Goal: Information Seeking & Learning: Learn about a topic

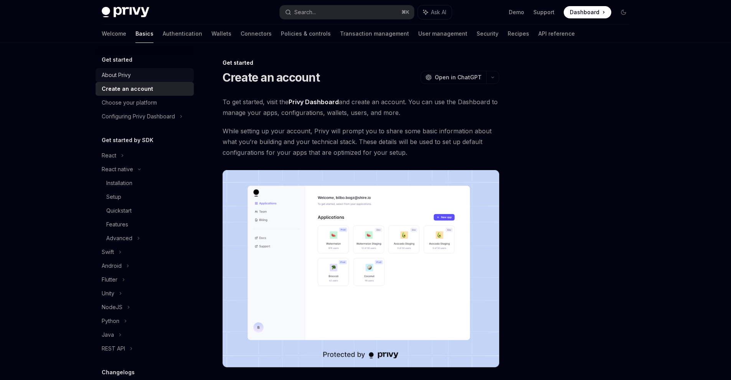
click at [111, 79] on div "About Privy" at bounding box center [116, 75] width 29 height 9
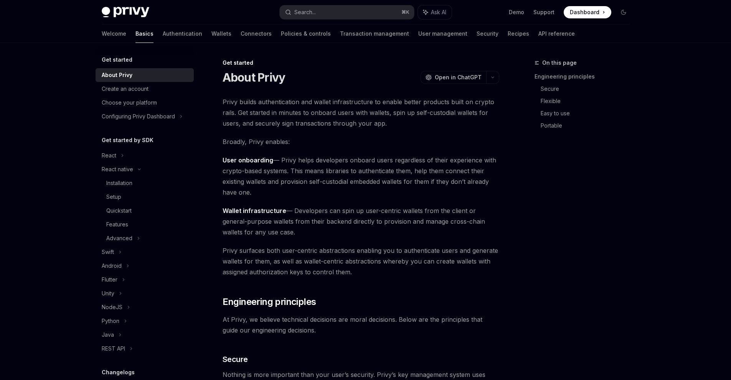
type textarea "*"
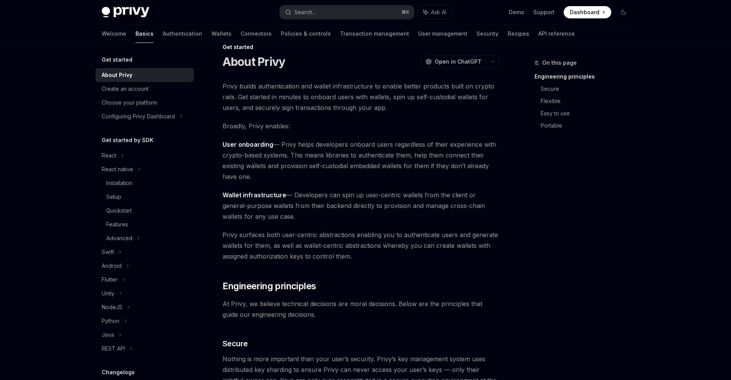
scroll to position [17, 0]
click at [267, 96] on span "Privy builds authentication and wallet infrastructure to enable better products…" at bounding box center [360, 95] width 277 height 32
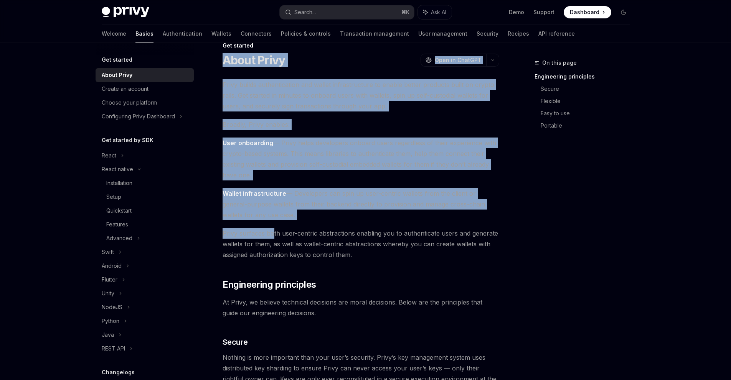
drag, startPoint x: 224, startPoint y: 61, endPoint x: 273, endPoint y: 228, distance: 174.3
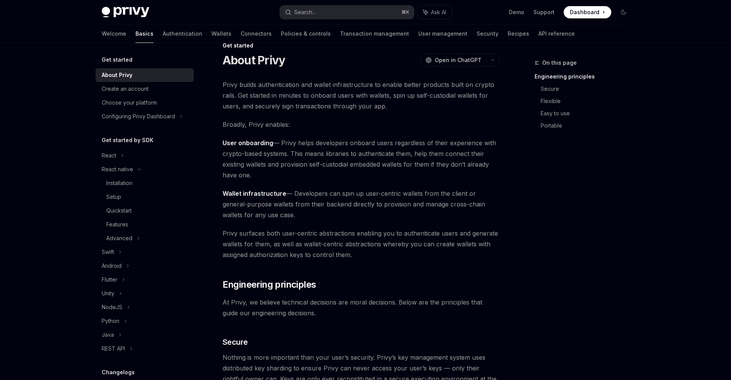
click at [295, 237] on span "Privy surfaces both user-centric abstractions enabling you to authenticate user…" at bounding box center [360, 244] width 277 height 32
click at [229, 125] on span "Broadly, Privy enables:" at bounding box center [360, 124] width 277 height 11
click at [285, 127] on span "Broadly, Privy enables:" at bounding box center [360, 124] width 277 height 11
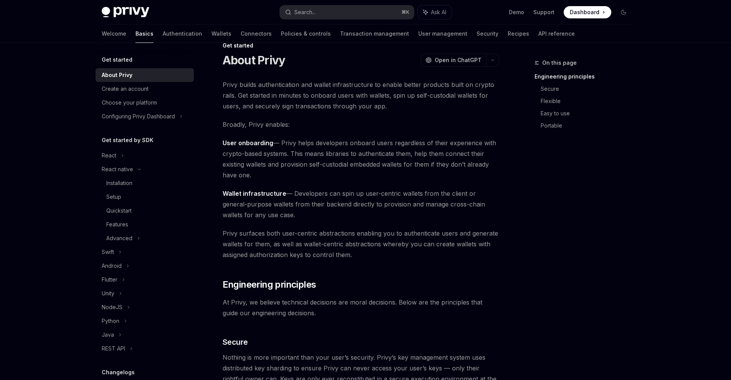
click at [252, 196] on strong "Wallet infrastructure" at bounding box center [254, 194] width 64 height 8
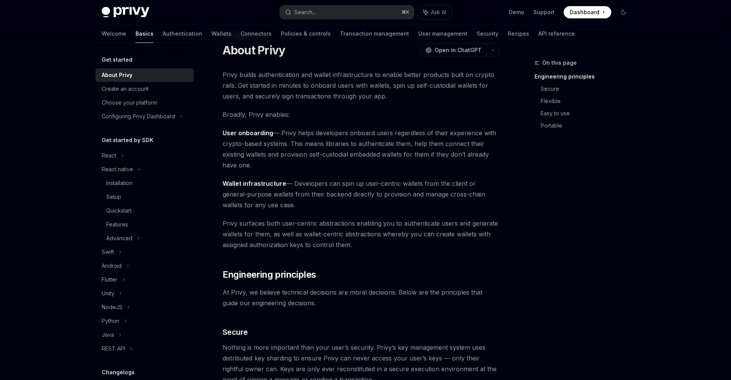
scroll to position [33, 0]
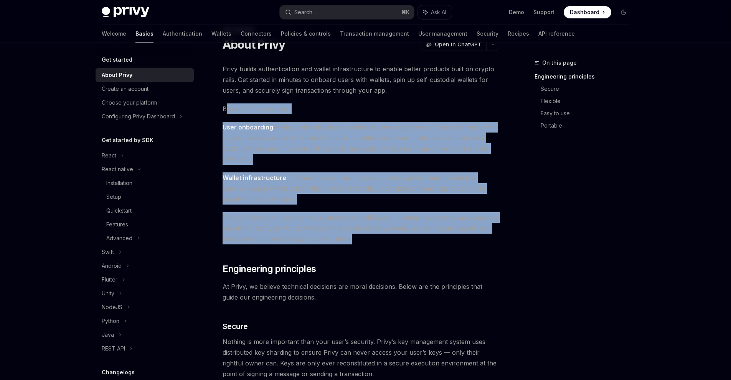
drag, startPoint x: 359, startPoint y: 240, endPoint x: 225, endPoint y: 109, distance: 186.9
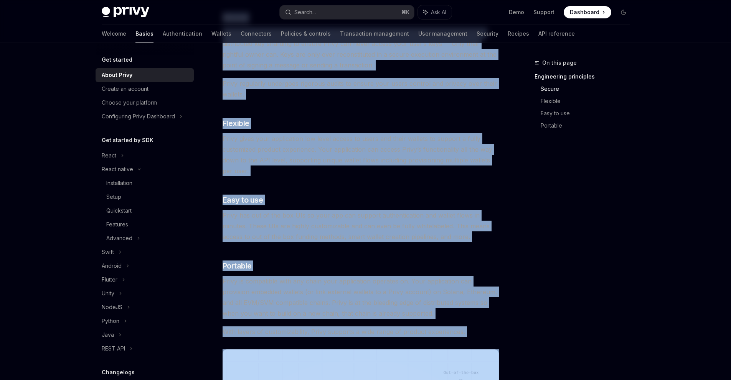
scroll to position [365, 0]
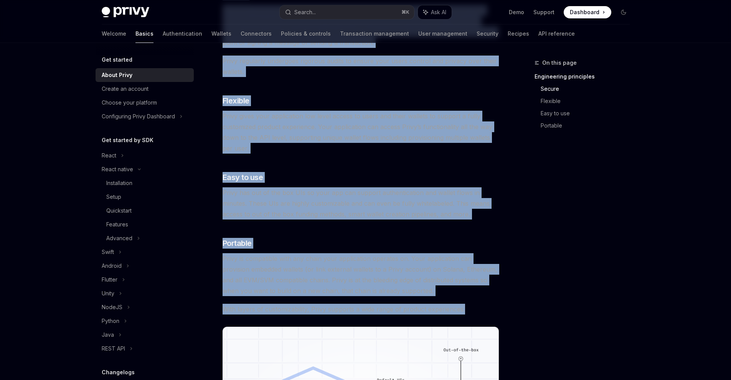
drag, startPoint x: 223, startPoint y: 62, endPoint x: 486, endPoint y: 313, distance: 363.5
click at [486, 313] on div "Get started About Privy OpenAI Open in ChatGPT OpenAI Open in ChatGPT Privy bui…" at bounding box center [288, 166] width 423 height 945
